Goal: Find contact information: Find contact information

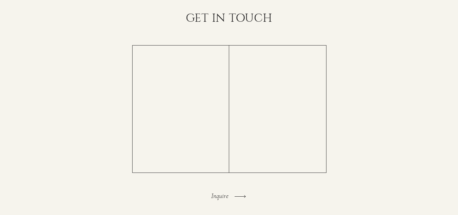
scroll to position [1484, 0]
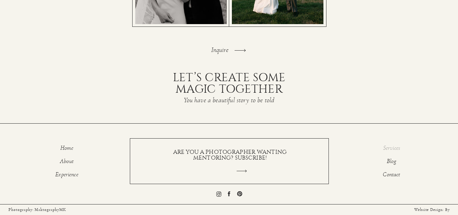
click at [390, 145] on p "Services" at bounding box center [392, 149] width 42 height 8
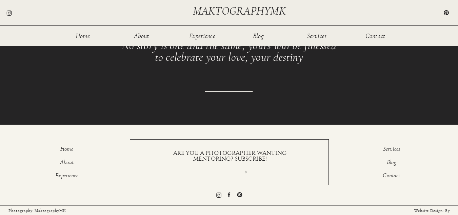
scroll to position [947, 0]
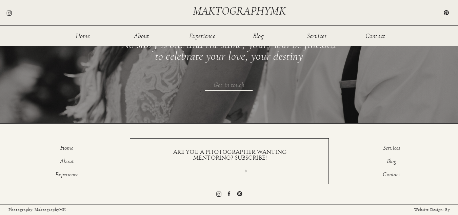
click at [220, 85] on h3 "Get in touch" at bounding box center [229, 84] width 137 height 7
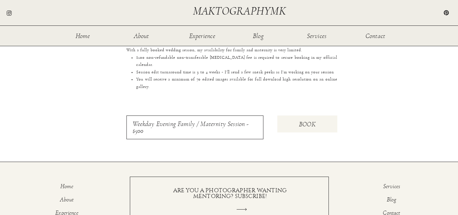
scroll to position [640, 0]
